Goal: Information Seeking & Learning: Understand process/instructions

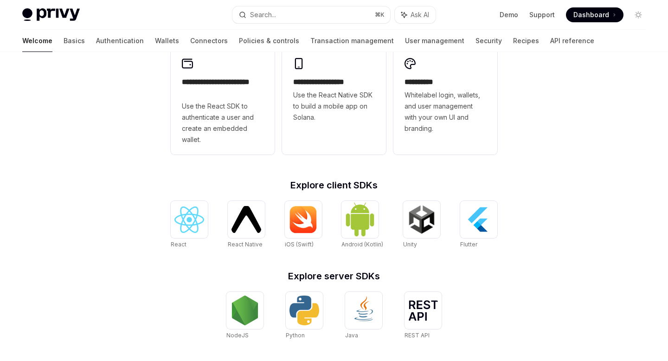
scroll to position [285, 0]
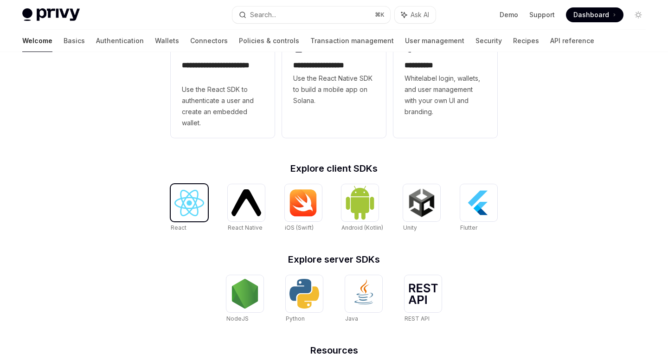
click at [196, 214] on img at bounding box center [190, 203] width 30 height 26
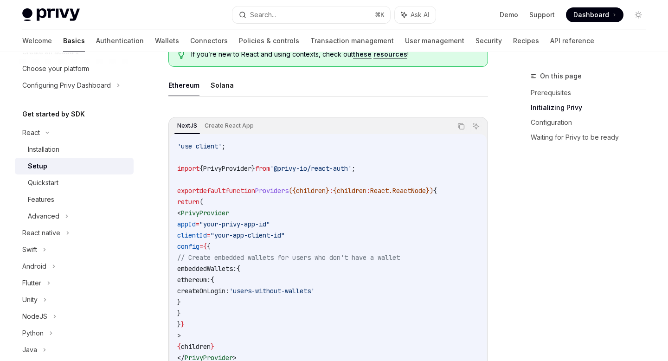
scroll to position [280, 0]
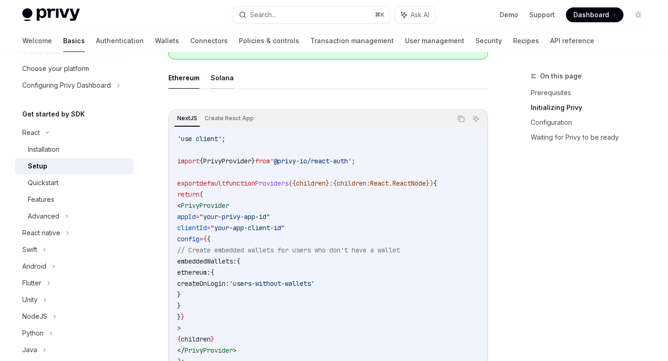
click at [217, 82] on button "Solana" at bounding box center [222, 78] width 23 height 22
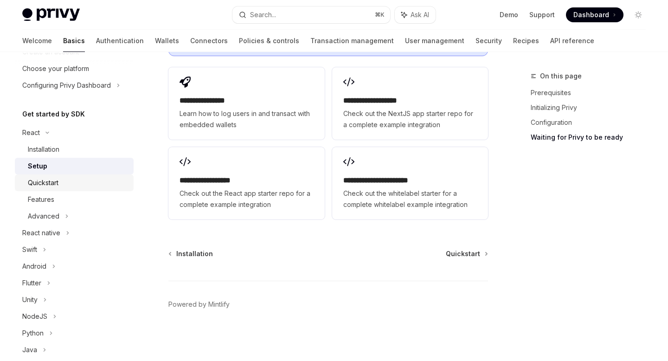
scroll to position [105, 0]
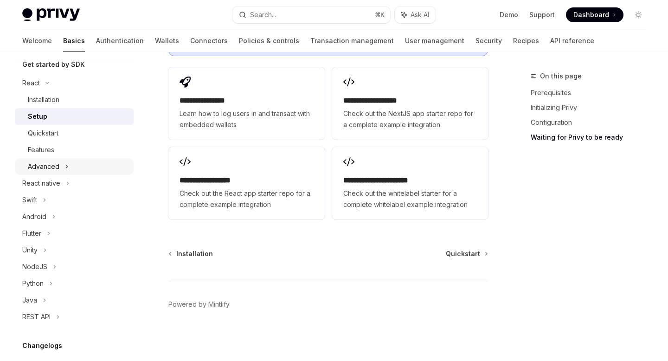
click at [85, 166] on div "Advanced" at bounding box center [74, 166] width 119 height 17
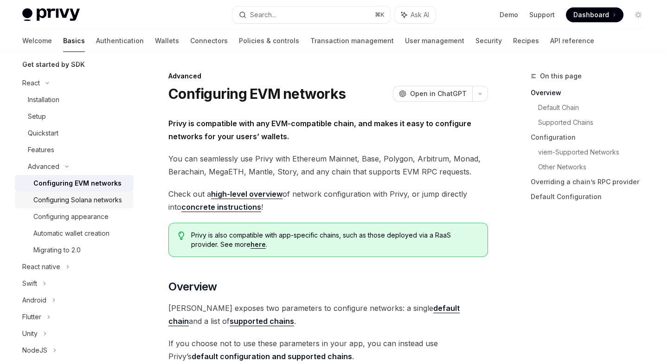
click at [85, 202] on div "Configuring Solana networks" at bounding box center [77, 199] width 89 height 11
type textarea "*"
